Goal: Task Accomplishment & Management: Manage account settings

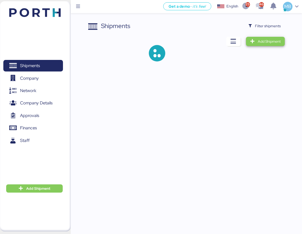
click at [282, 41] on span "Add Shipment" at bounding box center [265, 41] width 39 height 9
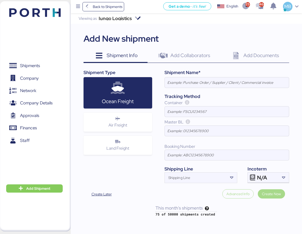
click at [87, 4] on span "Back to Shipments" at bounding box center [103, 6] width 38 height 9
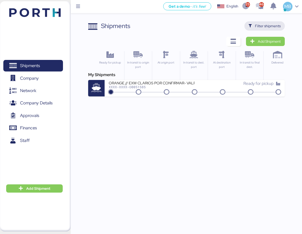
click at [269, 25] on span "Filter shipments" at bounding box center [268, 26] width 26 height 6
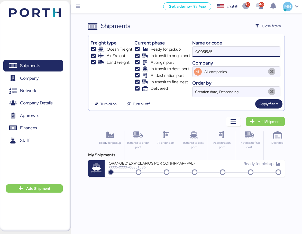
drag, startPoint x: 227, startPoint y: 51, endPoint x: 183, endPoint y: 47, distance: 43.9
click at [183, 47] on div "Freight type Ocean Freight Air Freight Land Freight Current phase Ready for pic…" at bounding box center [187, 67] width 192 height 60
type input "O0052023"
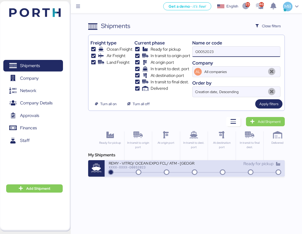
click at [153, 162] on div "REMY - VITRO/ OCEAN EXPO FCL/ ATM - [GEOGRAPHIC_DATA]/ 4X40HQ" at bounding box center [152, 163] width 86 height 4
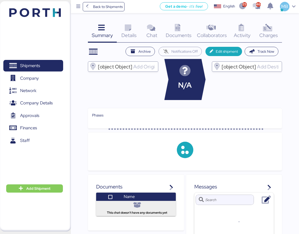
click at [274, 26] on div "Charges 0" at bounding box center [268, 31] width 27 height 21
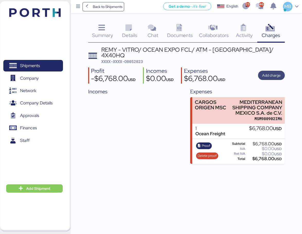
click at [279, 74] on span "Add charge" at bounding box center [272, 75] width 19 height 6
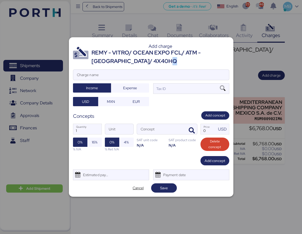
drag, startPoint x: 151, startPoint y: 61, endPoint x: 141, endPoint y: 60, distance: 9.3
click at [141, 60] on div "REMY - VITRO/ OCEAN EXPO FCL/ ATM - [GEOGRAPHIC_DATA]/ 4X40HQ" at bounding box center [161, 57] width 138 height 17
click at [149, 59] on div "REMY - VITRO/ OCEAN EXPO FCL/ ATM - [GEOGRAPHIC_DATA]/ 4X40HQ" at bounding box center [161, 57] width 138 height 17
click at [102, 76] on input "Charge name" at bounding box center [151, 75] width 156 height 10
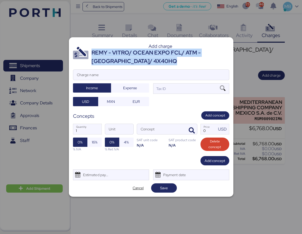
drag, startPoint x: 149, startPoint y: 62, endPoint x: 92, endPoint y: 51, distance: 57.8
click at [92, 51] on div "REMY - VITRO/ OCEAN EXPO FCL/ ATM - [GEOGRAPHIC_DATA]/ 4X40HQ" at bounding box center [161, 57] width 138 height 17
copy div "REMY - VITRO/ OCEAN EXPO FCL/ ATM - [GEOGRAPHIC_DATA]/ 4X40HQ"
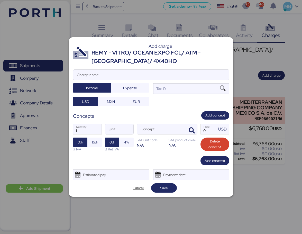
click at [97, 75] on input "Charge name" at bounding box center [151, 75] width 156 height 10
paste input "REMY - VITRO/ OCEAN EXPO FCL/ ATM - [GEOGRAPHIC_DATA]/ 4X40HQ"
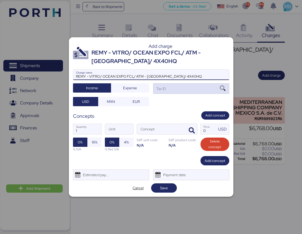
type input "REMY - VITRO/ OCEAN EXPO FCL/ ATM - [GEOGRAPHIC_DATA]/ 4X40HQ"
click at [209, 87] on div "Tax ID" at bounding box center [191, 88] width 76 height 10
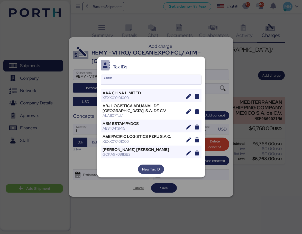
click at [153, 168] on span "New Tax ID" at bounding box center [151, 169] width 18 height 6
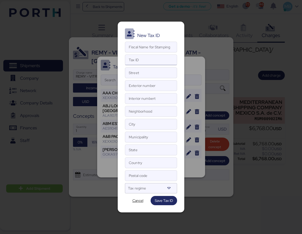
click at [156, 62] on input "Tax ID" at bounding box center [151, 60] width 52 height 10
paste input "811532837"
type input "811532837"
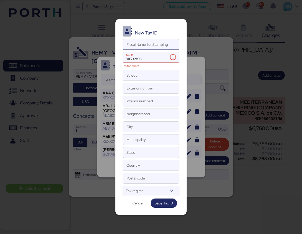
click at [149, 47] on input "Fiscal Name for Stamping" at bounding box center [151, 44] width 56 height 10
paste input "KAREVA Marketing GmbH"
type input "KAREVA Marketing GmbH"
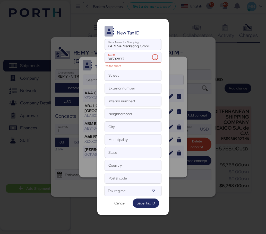
drag, startPoint x: 139, startPoint y: 60, endPoint x: 99, endPoint y: 58, distance: 40.4
click at [99, 58] on div "New Tax ID KAREVA Marketing GmbH Fiscal Name for Stamping 811532837 Tax ID It's…" at bounding box center [132, 117] width 71 height 196
paste input "XEXX010101000"
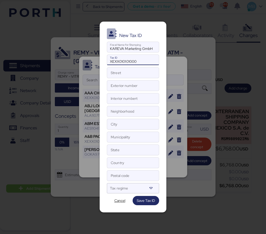
type input "XEXX010101000"
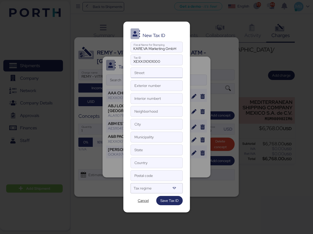
click at [147, 73] on input "Street" at bounding box center [157, 73] width 52 height 10
click at [140, 78] on input "Street" at bounding box center [157, 73] width 52 height 10
paste input "PAPPELALLEE"
type input "PAPPELALLEE"
click at [135, 64] on input "XEXX010101000" at bounding box center [157, 60] width 52 height 10
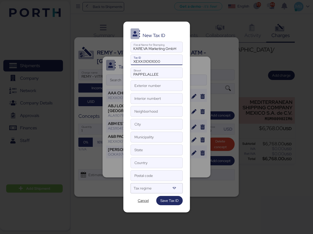
click at [173, 61] on input "XEXX010101000" at bounding box center [157, 60] width 52 height 10
click at [146, 85] on input "Exterior number" at bounding box center [157, 86] width 52 height 10
type input "28"
click at [145, 176] on input "Postal code" at bounding box center [157, 176] width 52 height 10
type input "22089"
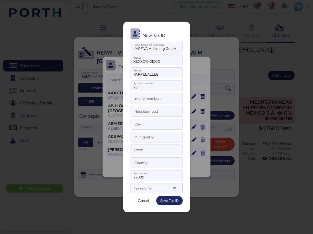
click at [149, 151] on input "State" at bounding box center [157, 150] width 52 height 10
paste input "[GEOGRAPHIC_DATA]"
type input "[GEOGRAPHIC_DATA]"
click at [144, 166] on input "Country" at bounding box center [157, 163] width 52 height 10
paste input "[GEOGRAPHIC_DATA]"
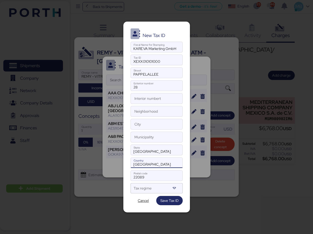
type input "[GEOGRAPHIC_DATA]"
click at [159, 156] on div "New Tax ID KAREVA Marketing GmbH Fiscal Name for Stamping XEXX010101000 Tax ID …" at bounding box center [157, 117] width 67 height 191
click at [159, 152] on input "[GEOGRAPHIC_DATA]" at bounding box center [157, 150] width 52 height 10
type input "[GEOGRAPHIC_DATA]"
drag, startPoint x: 160, startPoint y: 164, endPoint x: 118, endPoint y: 163, distance: 41.5
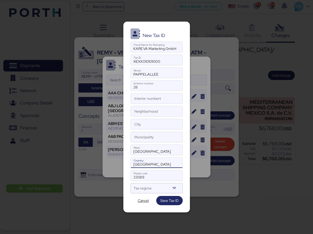
click at [118, 163] on div "New Tax ID KAREVA Marketing GmbH Fiscal Name for Stamping XEXX010101000 Tax ID …" at bounding box center [156, 117] width 313 height 234
drag, startPoint x: 159, startPoint y: 165, endPoint x: 117, endPoint y: 164, distance: 41.7
click at [117, 164] on div "New Tax ID KAREVA Marketing GmbH Fiscal Name for Stamping XEXX010101000 Tax ID …" at bounding box center [156, 117] width 313 height 234
type input "[GEOGRAPHIC_DATA]"
click at [156, 153] on input "[GEOGRAPHIC_DATA]" at bounding box center [157, 150] width 52 height 10
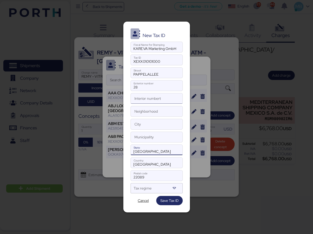
type input "[GEOGRAPHIC_DATA]"
click at [148, 101] on input "Interior numbert" at bounding box center [157, 98] width 52 height 10
type input "N/A"
click at [177, 189] on div at bounding box center [175, 188] width 9 height 10
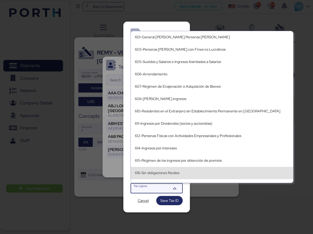
click at [203, 170] on div "616-Sin obligaciones fiscales" at bounding box center [212, 173] width 154 height 8
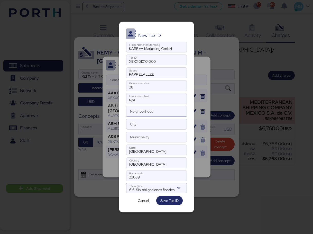
click at [149, 114] on input "Neighborhood" at bounding box center [157, 111] width 60 height 10
type input "N/A"
click at [130, 152] on input "[GEOGRAPHIC_DATA]" at bounding box center [157, 150] width 60 height 10
click at [163, 133] on input "Municipality" at bounding box center [157, 137] width 60 height 10
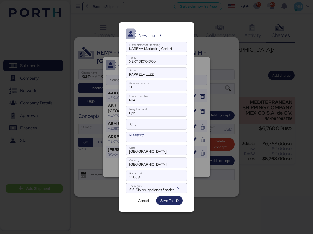
paste input "[GEOGRAPHIC_DATA]"
type input "[GEOGRAPHIC_DATA]"
click at [136, 127] on input "City" at bounding box center [157, 124] width 60 height 10
paste input "[GEOGRAPHIC_DATA]"
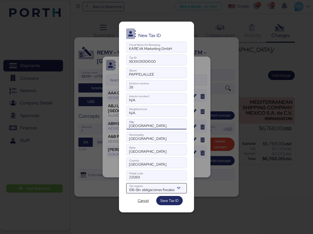
type input "[GEOGRAPHIC_DATA]"
click at [179, 191] on icon at bounding box center [178, 188] width 5 height 5
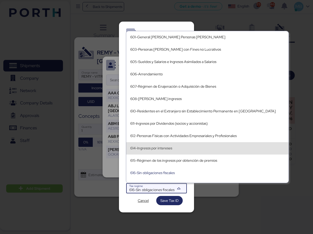
scroll to position [51, 0]
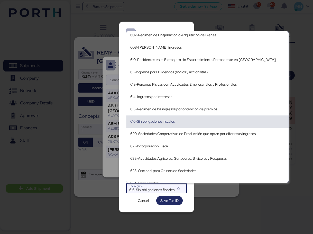
click at [167, 118] on div "616-Sin obligaciones fiscales" at bounding box center [207, 122] width 154 height 8
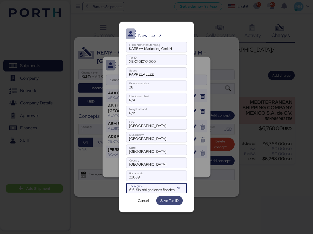
click at [170, 199] on span "Save Tax ID" at bounding box center [170, 201] width 18 height 6
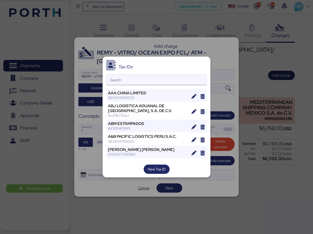
click at [123, 81] on input "Search" at bounding box center [157, 80] width 100 height 10
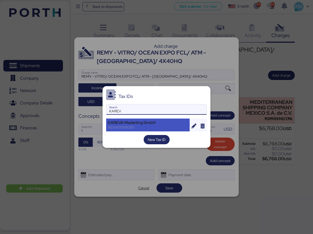
type input "KAREV"
click at [141, 124] on div "KAREVA Marketing GmbH" at bounding box center [148, 122] width 80 height 5
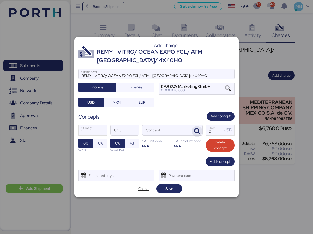
click at [199, 130] on icon "button" at bounding box center [197, 131] width 6 height 6
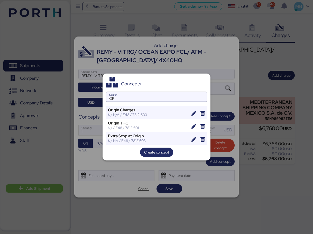
type input "O"
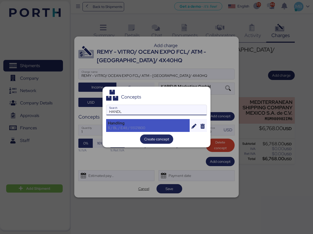
type input "HANDL"
click at [147, 131] on div "Handling $ / BL / E48 / 55121800" at bounding box center [148, 125] width 84 height 13
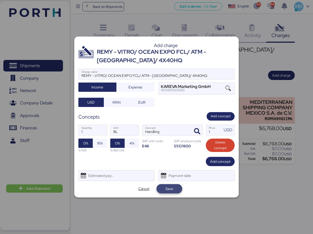
click at [173, 187] on span "Save" at bounding box center [170, 189] width 8 height 6
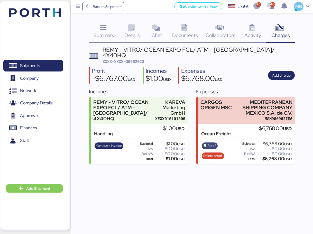
click at [212, 145] on span "Proof" at bounding box center [212, 146] width 8 height 6
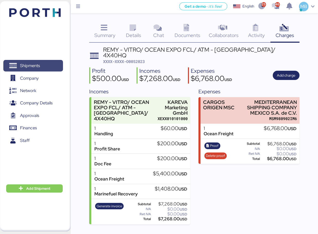
click at [46, 64] on span "Shipments" at bounding box center [32, 65] width 55 height 7
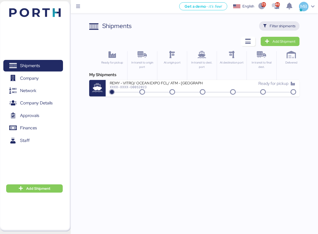
click at [291, 27] on span "Filter shipments" at bounding box center [283, 26] width 26 height 6
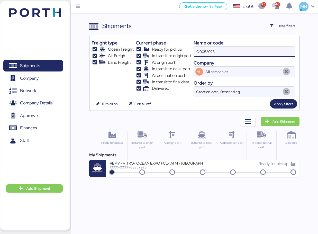
drag, startPoint x: 225, startPoint y: 51, endPoint x: 180, endPoint y: 51, distance: 45.3
click at [180, 51] on div "Freight type Ocean Freight Air Freight Land Freight Current phase Ready for pic…" at bounding box center [195, 67] width 206 height 60
paste input "O0052032"
type input "O0052032"
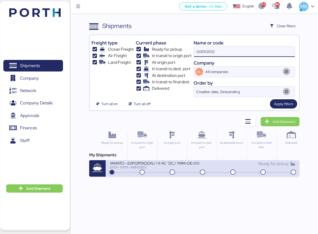
click at [188, 168] on div "XXXX-XXXX-O0052032" at bounding box center [156, 167] width 93 height 4
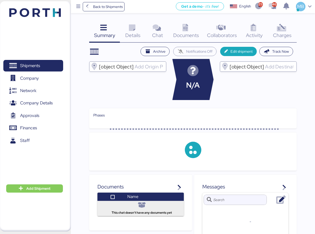
click at [289, 30] on div "Charges 0" at bounding box center [281, 31] width 29 height 21
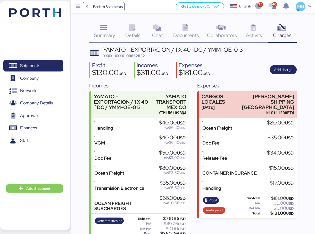
scroll to position [9, 0]
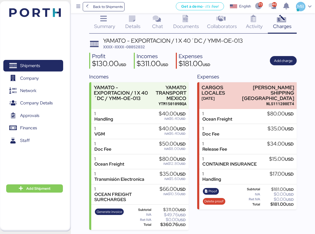
click at [139, 47] on span "XXXX-XXXX-O0052032" at bounding box center [124, 46] width 42 height 5
copy span "O0052032"
